Goal: Transaction & Acquisition: Subscribe to service/newsletter

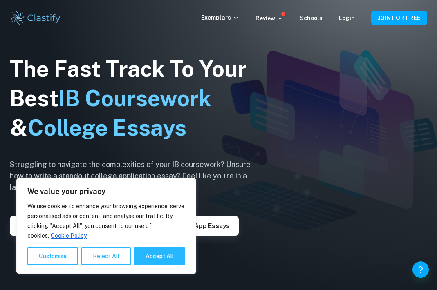
click at [292, 91] on img at bounding box center [218, 145] width 437 height 290
click at [280, 187] on img at bounding box center [218, 145] width 437 height 290
click at [171, 259] on button "Accept All" at bounding box center [159, 256] width 51 height 18
checkbox input "true"
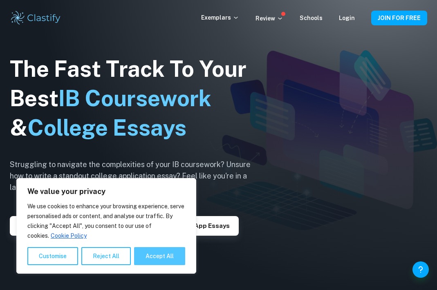
checkbox input "true"
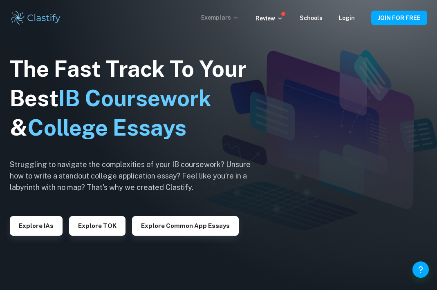
click at [215, 16] on p "Exemplars" at bounding box center [220, 17] width 38 height 9
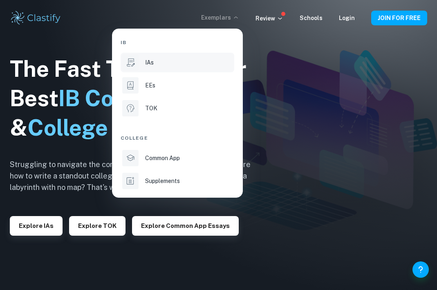
click at [134, 65] on icon at bounding box center [130, 62] width 11 height 11
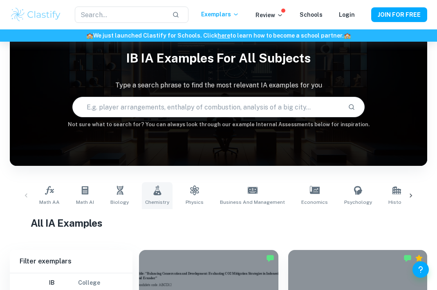
scroll to position [30, 0]
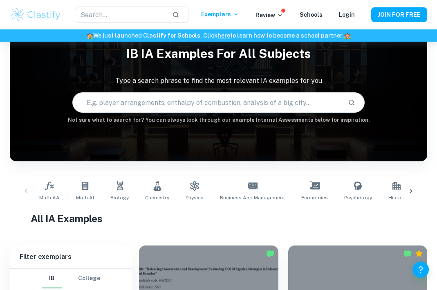
click at [29, 190] on div "Math AA Math AI Biology Chemistry Physics Business and Management Economics Psy…" at bounding box center [218, 191] width 404 height 27
click at [410, 190] on icon at bounding box center [410, 191] width 2 height 4
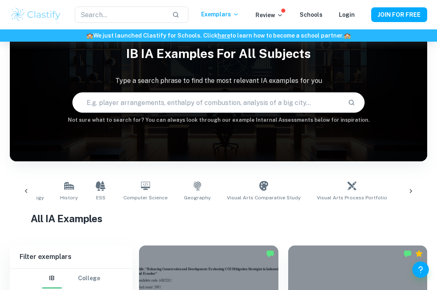
scroll to position [0, 352]
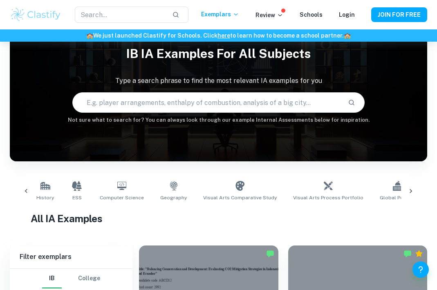
click at [405, 187] on div at bounding box center [411, 191] width 20 height 27
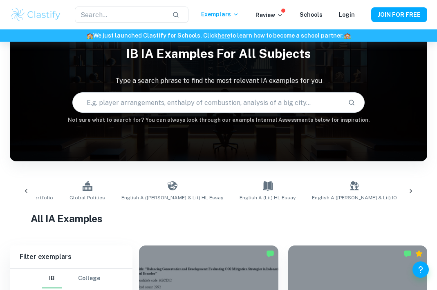
scroll to position [0, 703]
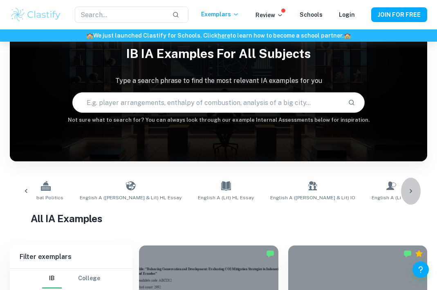
click at [411, 190] on icon at bounding box center [410, 191] width 8 height 8
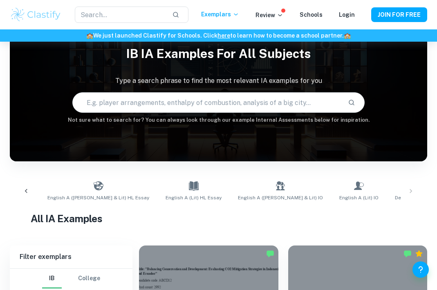
click at [411, 190] on div "Math AA Math AI Biology Chemistry Physics Business and Management Economics Psy…" at bounding box center [218, 191] width 404 height 27
click at [21, 190] on div at bounding box center [26, 191] width 20 height 27
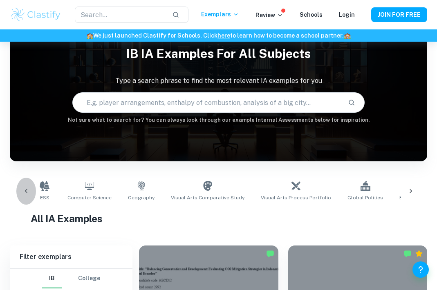
click at [21, 190] on div at bounding box center [26, 191] width 20 height 27
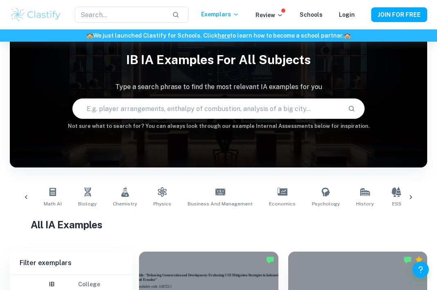
scroll to position [24, 0]
click at [24, 193] on icon at bounding box center [26, 197] width 8 height 8
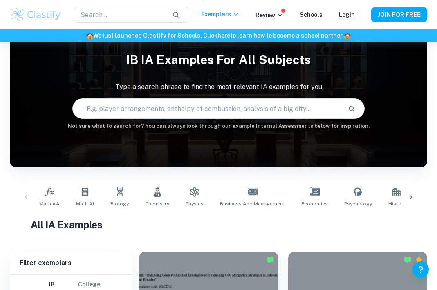
click at [27, 193] on div "Math AA Math AI Biology Chemistry Physics Business and Management Economics Psy…" at bounding box center [218, 197] width 404 height 27
click at [27, 204] on div "Math AA Math AI Biology Chemistry Physics Business and Management Economics Psy…" at bounding box center [218, 197] width 404 height 27
click at [413, 198] on icon at bounding box center [410, 197] width 8 height 8
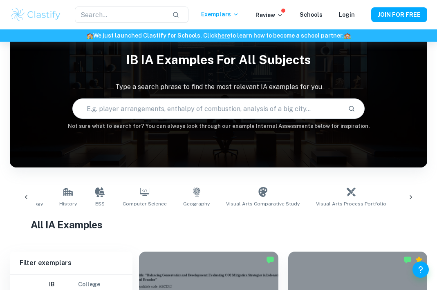
scroll to position [0, 352]
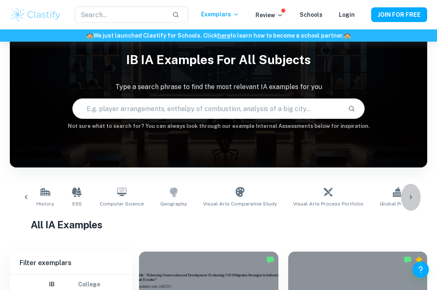
click at [410, 198] on icon at bounding box center [410, 197] width 2 height 4
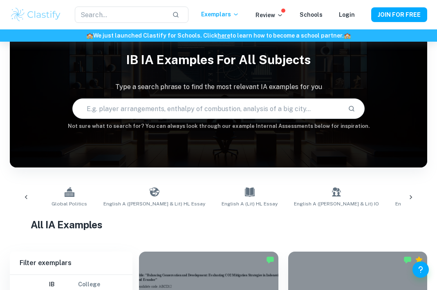
scroll to position [0, 703]
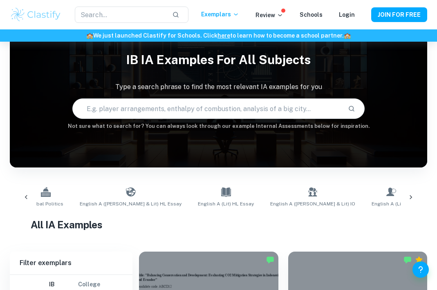
click at [416, 201] on div at bounding box center [411, 197] width 20 height 27
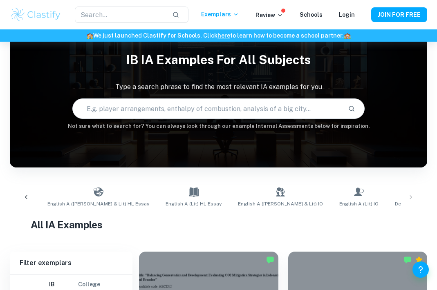
click at [412, 192] on div "Math AA Math AI Biology Chemistry Physics Business and Management Economics Psy…" at bounding box center [218, 197] width 404 height 27
click at [24, 196] on icon at bounding box center [26, 197] width 8 height 8
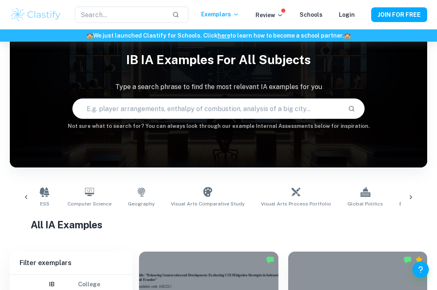
click at [24, 196] on icon at bounding box center [26, 197] width 8 height 8
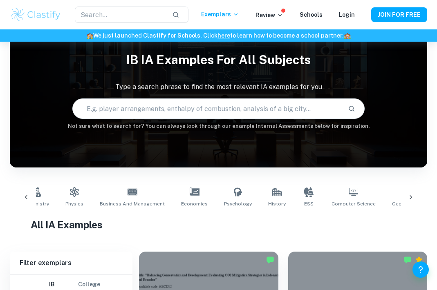
scroll to position [0, 32]
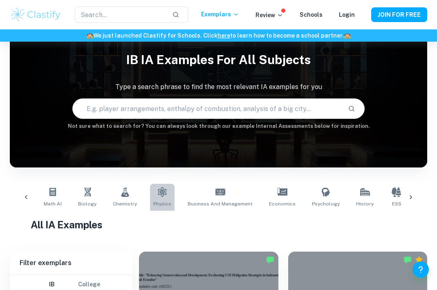
click at [161, 194] on icon at bounding box center [162, 192] width 10 height 10
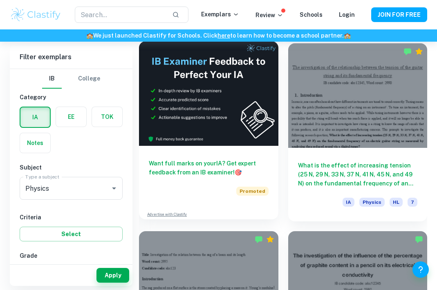
scroll to position [428, 0]
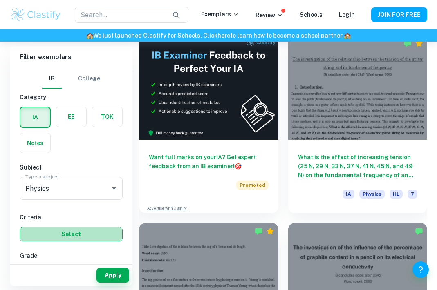
click at [92, 229] on button "Select" at bounding box center [71, 234] width 103 height 15
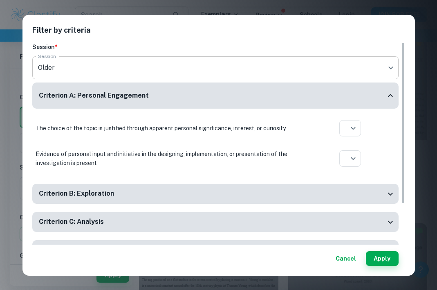
scroll to position [-1, 0]
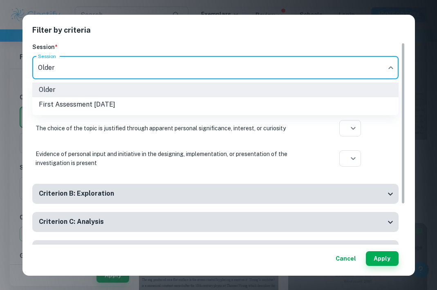
click at [107, 106] on li "First Assessment [DATE]" at bounding box center [215, 104] width 366 height 15
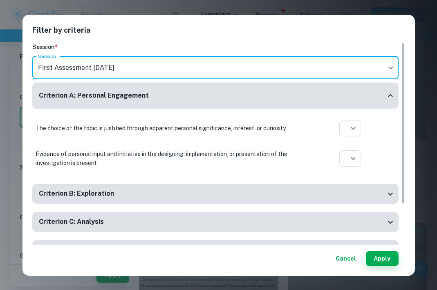
click at [107, 98] on li "First Assessment [DATE]" at bounding box center [215, 93] width 274 height 8
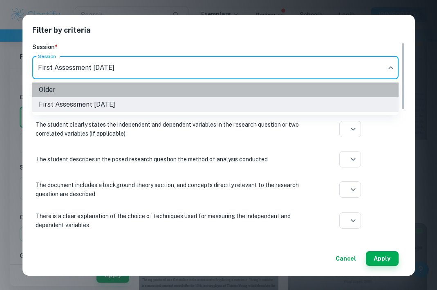
click at [136, 91] on li "Older" at bounding box center [215, 90] width 366 height 15
type input "current"
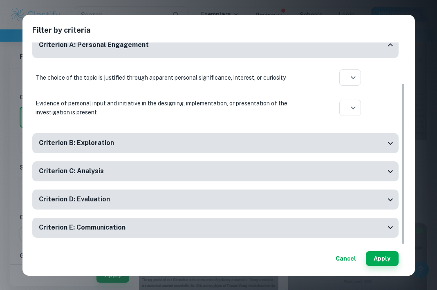
click at [162, 136] on div "Criterion B: Exploration" at bounding box center [215, 143] width 366 height 20
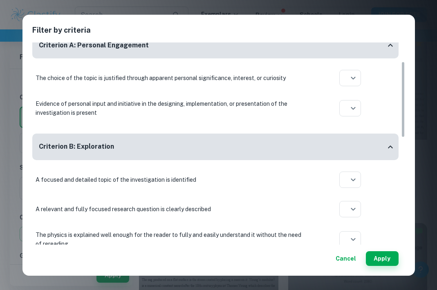
click at [343, 263] on button "Cancel" at bounding box center [345, 258] width 27 height 15
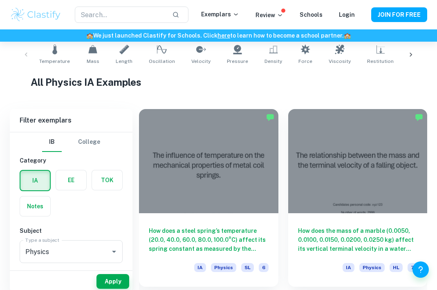
scroll to position [172, 0]
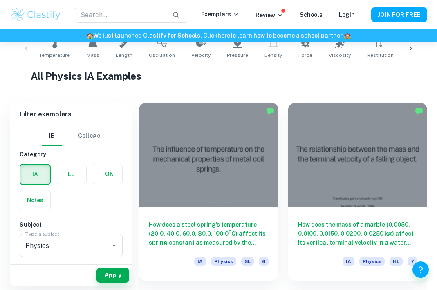
click at [193, 191] on div at bounding box center [208, 155] width 139 height 104
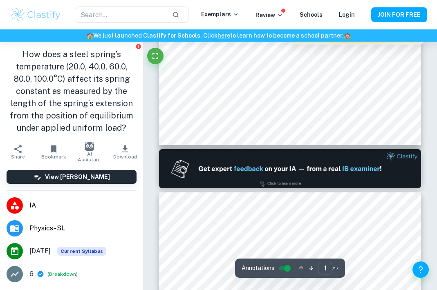
scroll to position [277, 0]
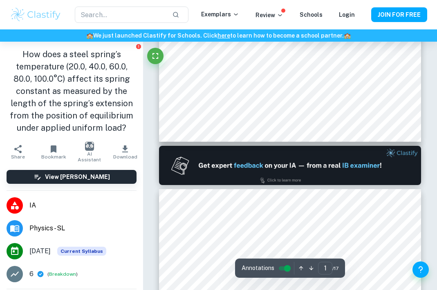
type input "2"
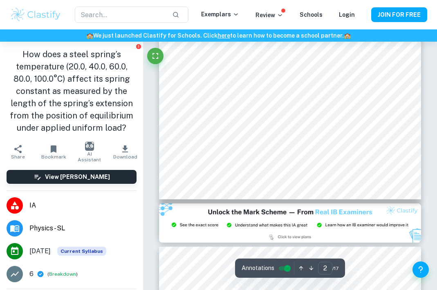
scroll to position [696, 0]
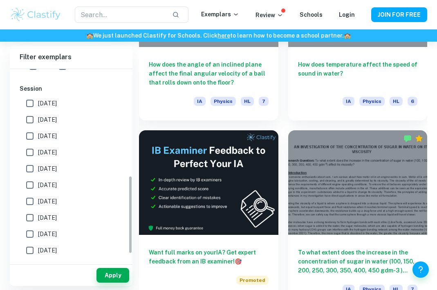
scroll to position [257, 0]
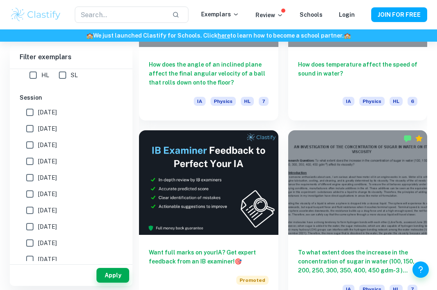
click at [32, 110] on input "[DATE]" at bounding box center [30, 112] width 16 height 16
click at [124, 276] on button "Apply" at bounding box center [112, 275] width 33 height 15
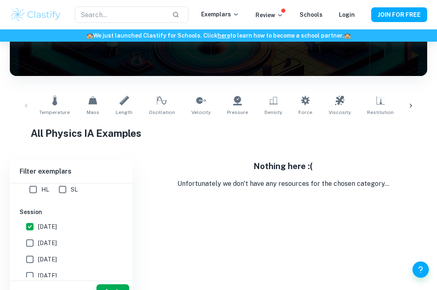
scroll to position [108, 0]
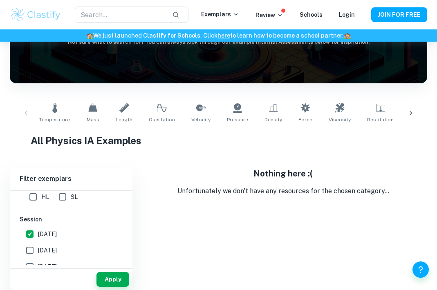
click at [27, 233] on input "[DATE]" at bounding box center [30, 234] width 16 height 16
checkbox input "false"
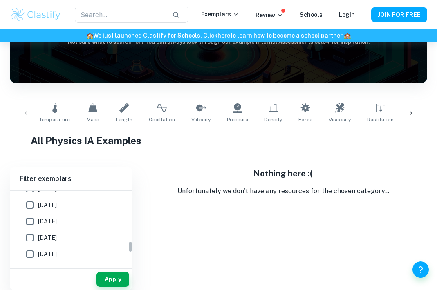
scroll to position [322, 0]
click at [28, 217] on input "[DATE]" at bounding box center [30, 218] width 16 height 16
checkbox input "true"
click at [106, 274] on button "Apply" at bounding box center [112, 279] width 33 height 15
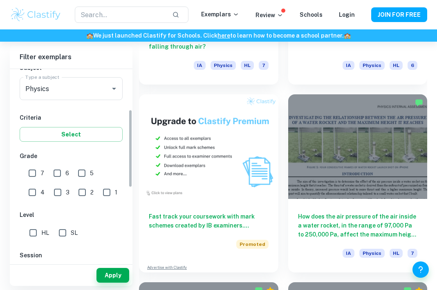
scroll to position [116, 0]
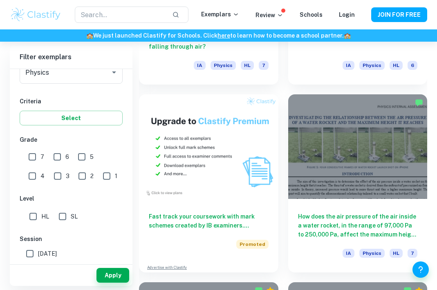
click at [98, 175] on input "1" at bounding box center [106, 176] width 16 height 16
checkbox input "true"
click at [113, 274] on button "Apply" at bounding box center [112, 275] width 33 height 15
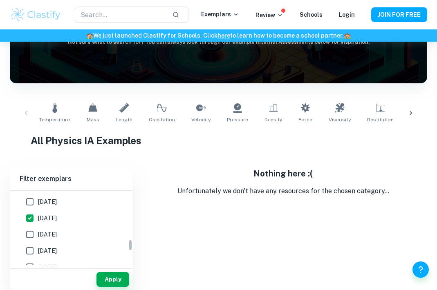
scroll to position [293, 0]
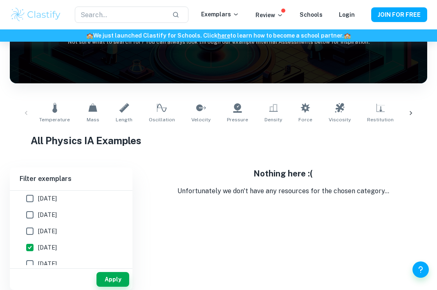
click at [31, 248] on input "[DATE]" at bounding box center [30, 247] width 16 height 16
checkbox input "false"
click at [116, 280] on button "Apply" at bounding box center [112, 279] width 33 height 15
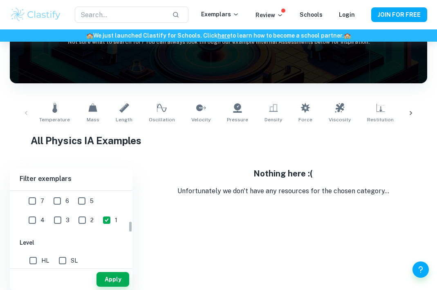
click at [98, 214] on input "1" at bounding box center [106, 220] width 16 height 16
checkbox input "false"
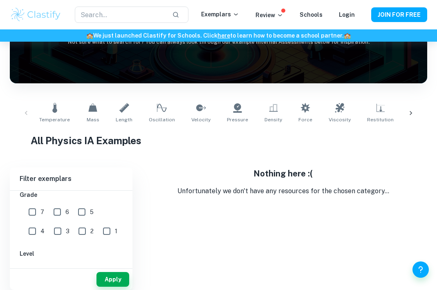
click at [74, 230] on input "2" at bounding box center [82, 231] width 16 height 16
click at [109, 275] on button "Apply" at bounding box center [112, 279] width 33 height 15
click at [74, 229] on input "2" at bounding box center [82, 231] width 16 height 16
checkbox input "false"
click at [49, 230] on input "3" at bounding box center [57, 231] width 16 height 16
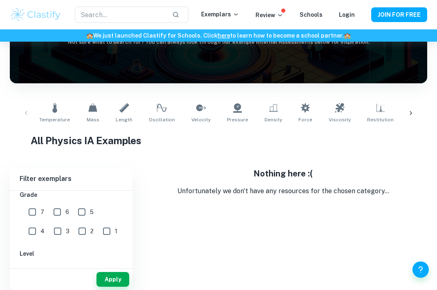
checkbox input "true"
click at [102, 276] on button "Apply" at bounding box center [112, 279] width 33 height 15
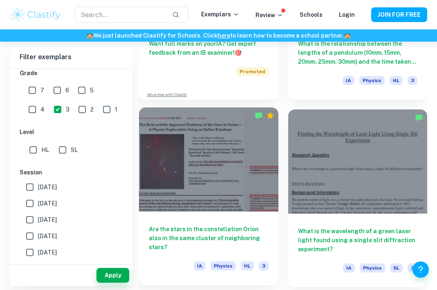
scroll to position [541, 0]
click at [225, 146] on div at bounding box center [208, 160] width 139 height 104
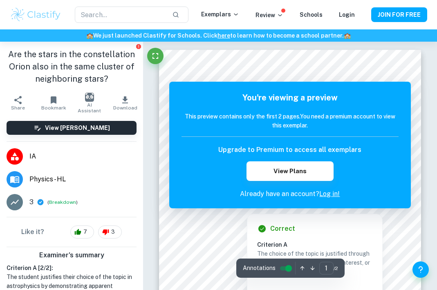
click at [257, 230] on icon at bounding box center [262, 229] width 10 height 10
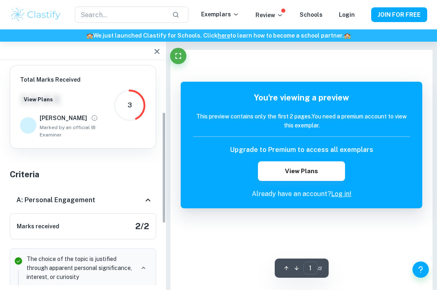
scroll to position [93, 0]
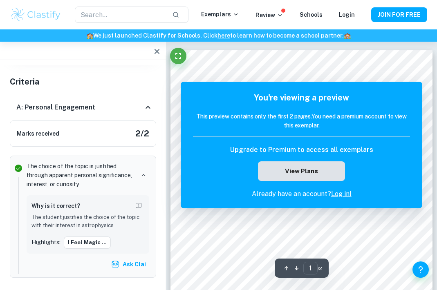
click at [266, 167] on button "View Plans" at bounding box center [301, 171] width 87 height 20
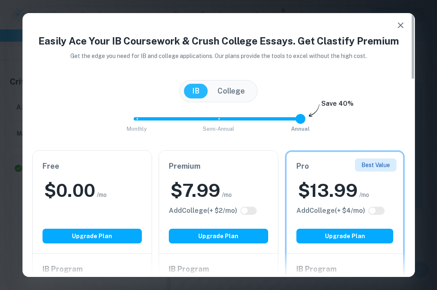
click at [407, 25] on button "button" at bounding box center [400, 25] width 16 height 16
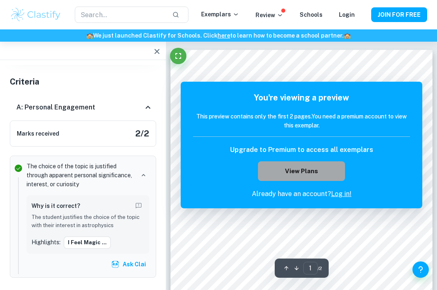
click at [275, 178] on button "View Plans" at bounding box center [301, 171] width 87 height 20
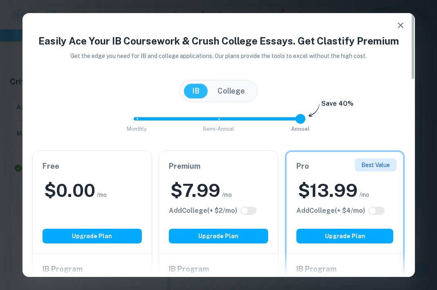
click at [402, 27] on icon "button" at bounding box center [400, 25] width 6 height 6
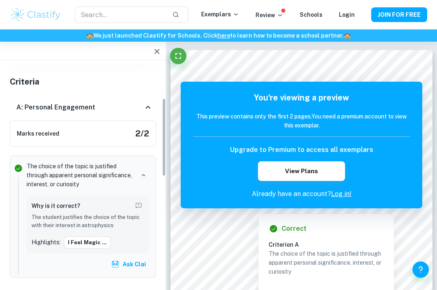
click at [158, 50] on icon "button" at bounding box center [156, 51] width 5 height 5
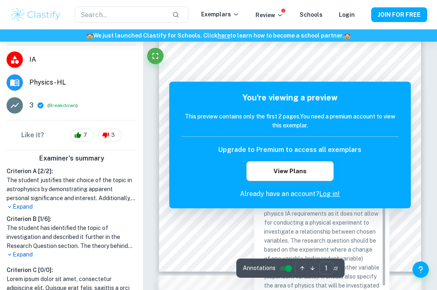
scroll to position [147, 0]
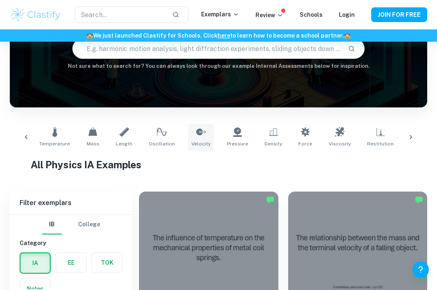
scroll to position [0, 7]
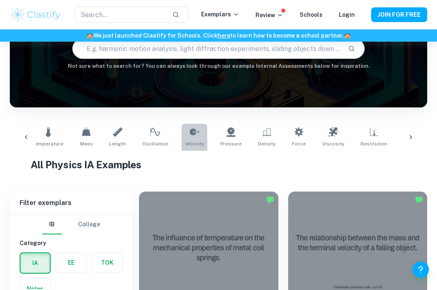
click at [188, 144] on span "Velocity" at bounding box center [194, 143] width 19 height 7
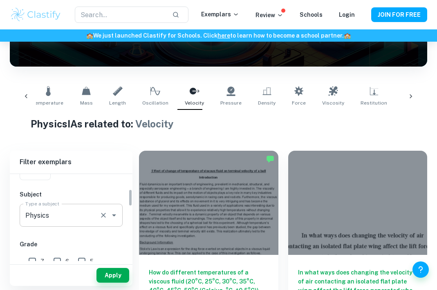
scroll to position [78, 0]
click at [91, 212] on input "Physics" at bounding box center [59, 215] width 73 height 16
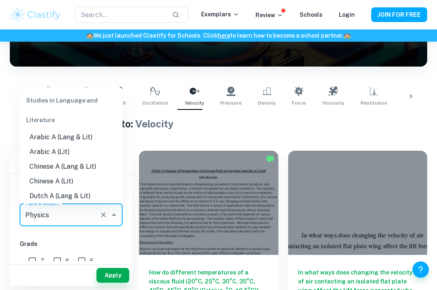
scroll to position [970, 0]
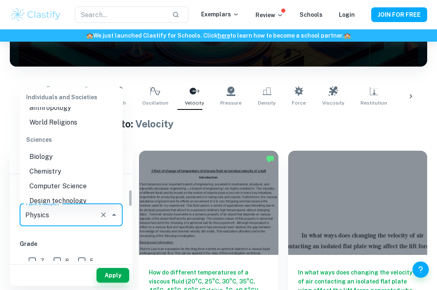
click at [81, 242] on h6 "Grade" at bounding box center [71, 243] width 103 height 9
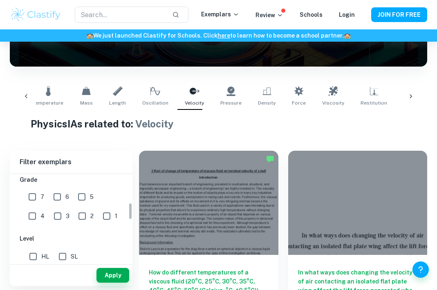
scroll to position [143, 0]
click at [37, 201] on input "7" at bounding box center [32, 196] width 16 height 16
checkbox input "true"
click at [107, 271] on button "Apply" at bounding box center [112, 275] width 33 height 15
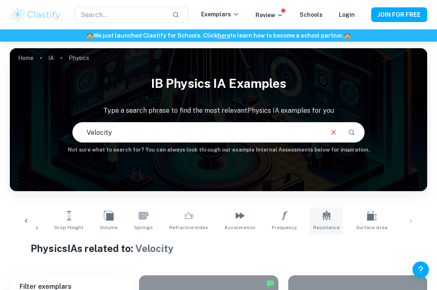
scroll to position [0, 404]
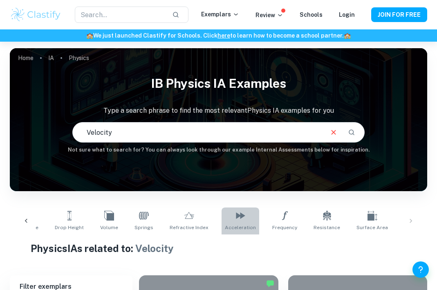
click at [231, 224] on span "Acceleration" at bounding box center [240, 227] width 31 height 7
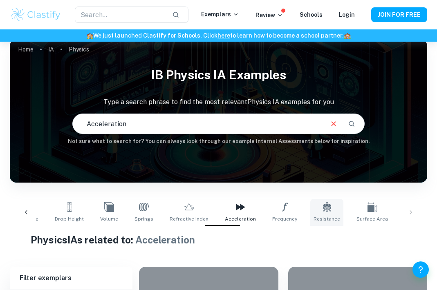
scroll to position [9, 0]
click at [227, 224] on link "Acceleration" at bounding box center [240, 212] width 38 height 27
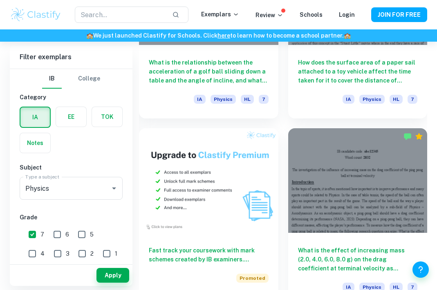
scroll to position [643, 0]
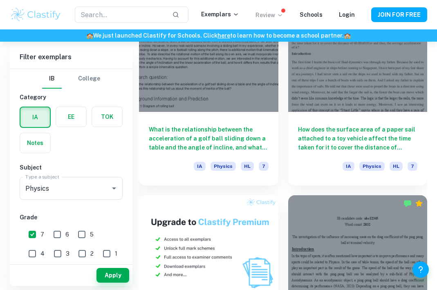
click at [266, 15] on p "Review" at bounding box center [269, 15] width 28 height 9
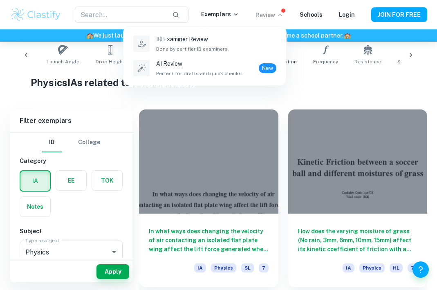
scroll to position [162, 0]
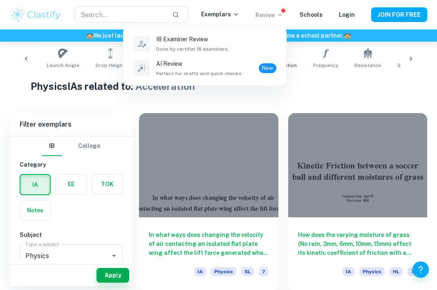
click at [345, 169] on div at bounding box center [218, 145] width 437 height 290
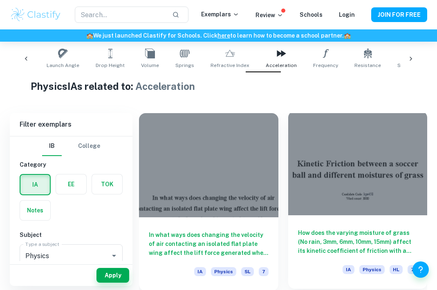
click at [346, 162] on div at bounding box center [357, 163] width 139 height 104
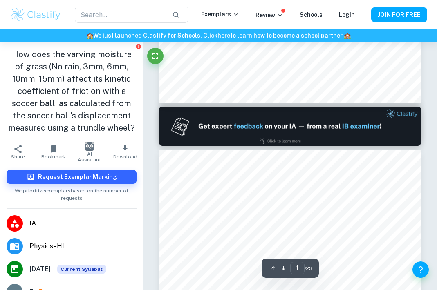
scroll to position [287, 0]
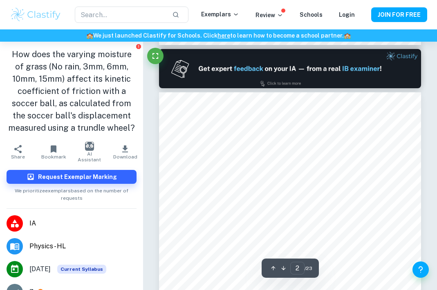
type input "1"
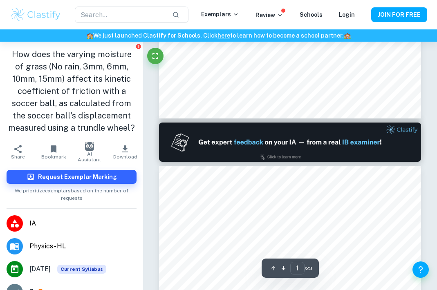
scroll to position [272, 0]
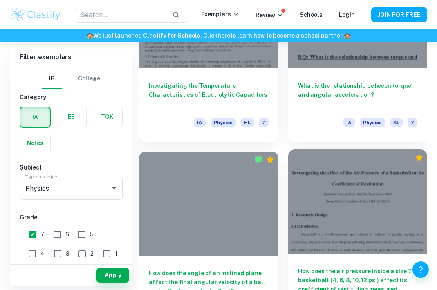
scroll to position [1075, 0]
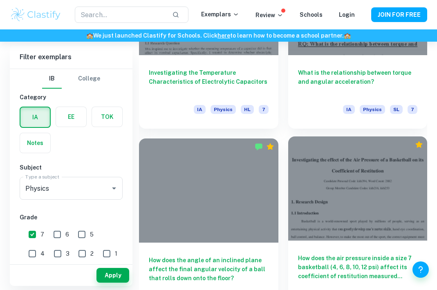
click at [379, 197] on div at bounding box center [357, 188] width 139 height 104
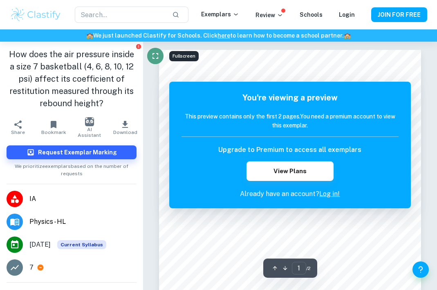
click at [150, 54] on button "Fullscreen" at bounding box center [155, 56] width 16 height 16
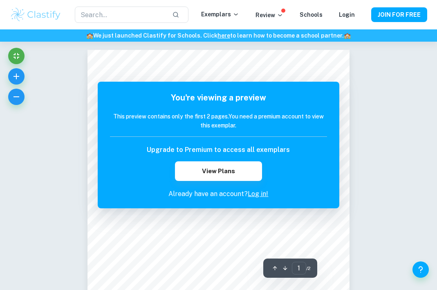
click at [257, 190] on link "Log in!" at bounding box center [258, 194] width 20 height 8
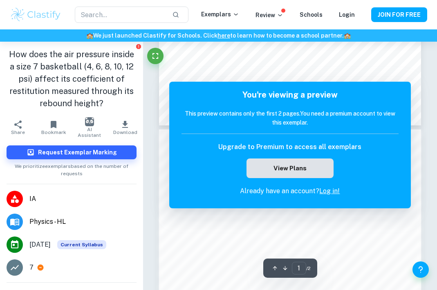
scroll to position [315, 0]
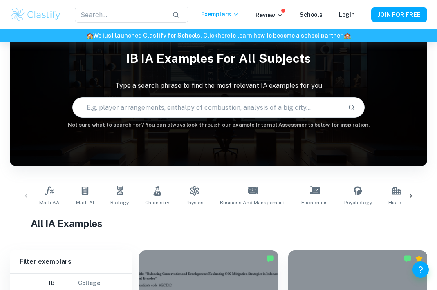
scroll to position [25, 0]
click at [154, 187] on icon at bounding box center [157, 191] width 8 height 10
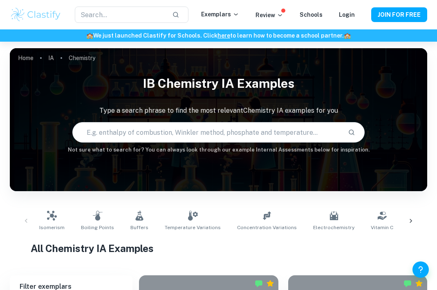
click at [181, 48] on div "Home IA Chemistry IB Chemistry IA examples Type a search phrase to find the mos…" at bounding box center [218, 48] width 417 height 0
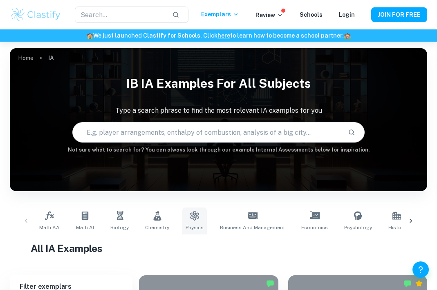
click at [187, 223] on link "Physics" at bounding box center [194, 220] width 25 height 27
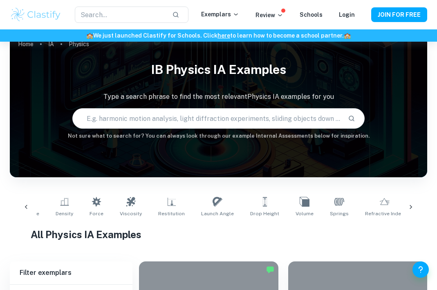
scroll to position [0, 210]
click at [180, 126] on input "text" at bounding box center [207, 118] width 268 height 23
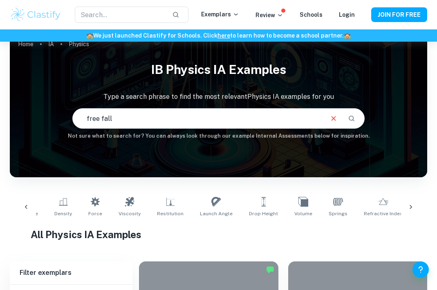
type input "free fall"
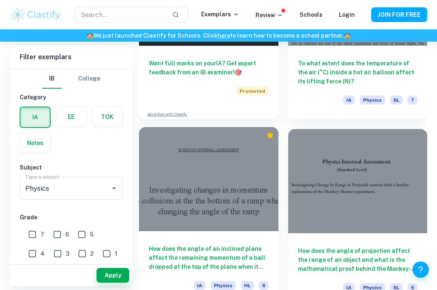
scroll to position [3497, 0]
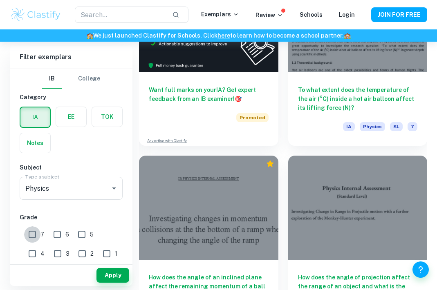
click at [26, 236] on input "7" at bounding box center [32, 234] width 16 height 16
checkbox input "true"
click at [119, 275] on button "Apply" at bounding box center [112, 275] width 33 height 15
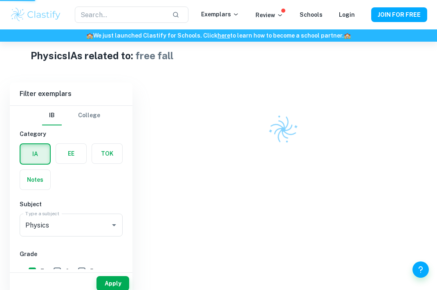
scroll to position [172, 0]
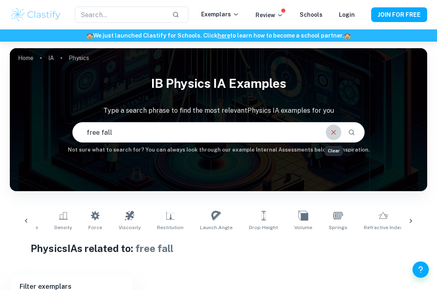
click at [333, 131] on icon "Clear" at bounding box center [333, 132] width 9 height 9
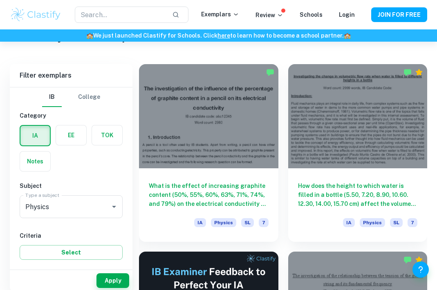
scroll to position [218, 0]
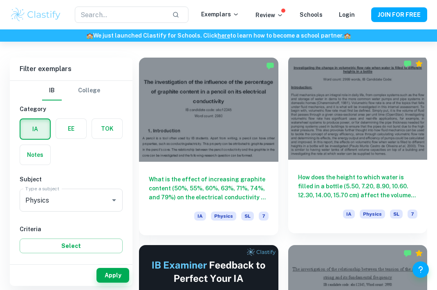
click at [350, 135] on div at bounding box center [357, 108] width 139 height 104
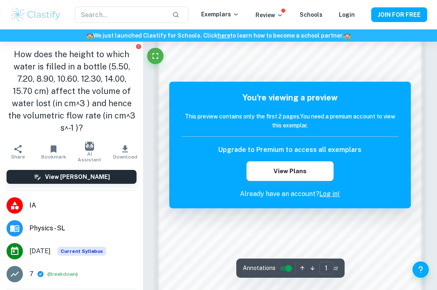
scroll to position [376, 0]
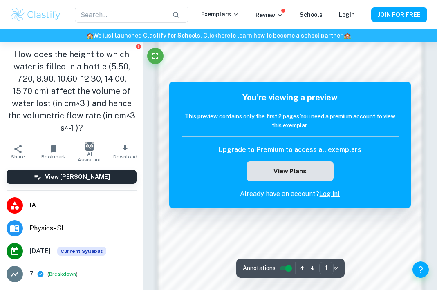
click at [298, 165] on button "View Plans" at bounding box center [289, 171] width 87 height 20
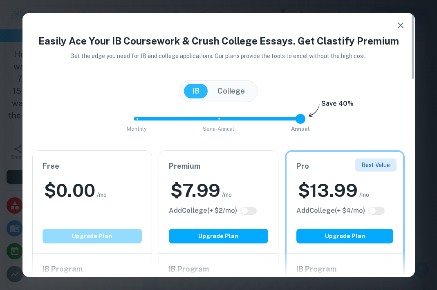
click at [130, 234] on button "Upgrade Plan" at bounding box center [91, 236] width 99 height 15
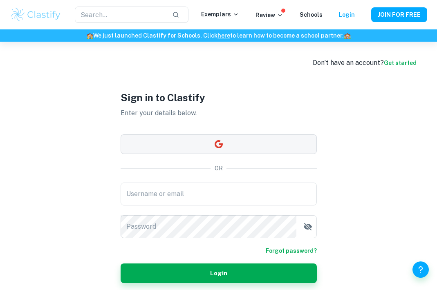
click at [180, 144] on button "button" at bounding box center [218, 144] width 196 height 20
